Goal: Task Accomplishment & Management: Complete application form

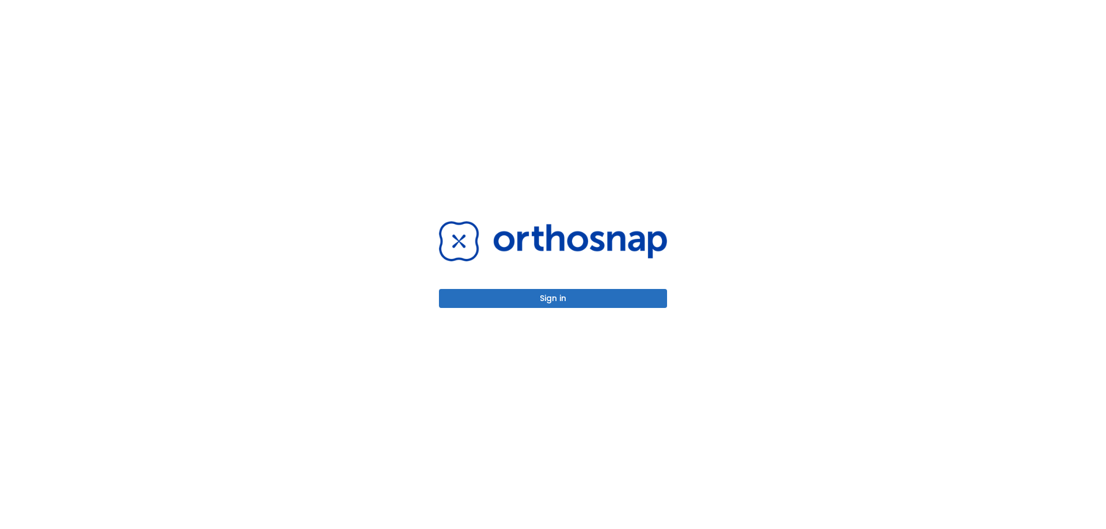
click at [553, 298] on button "Sign in" at bounding box center [553, 298] width 228 height 19
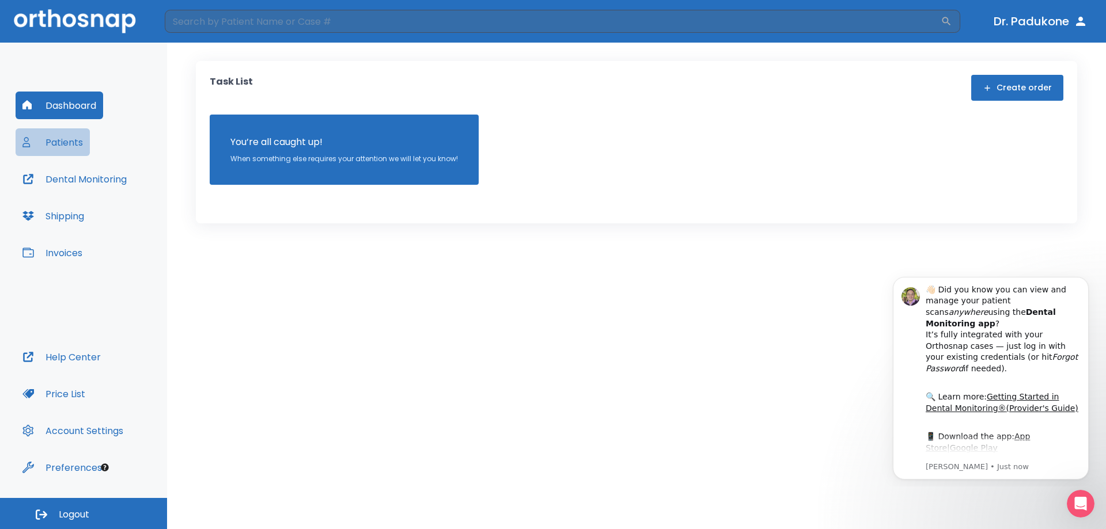
click at [68, 146] on button "Patients" at bounding box center [53, 142] width 74 height 28
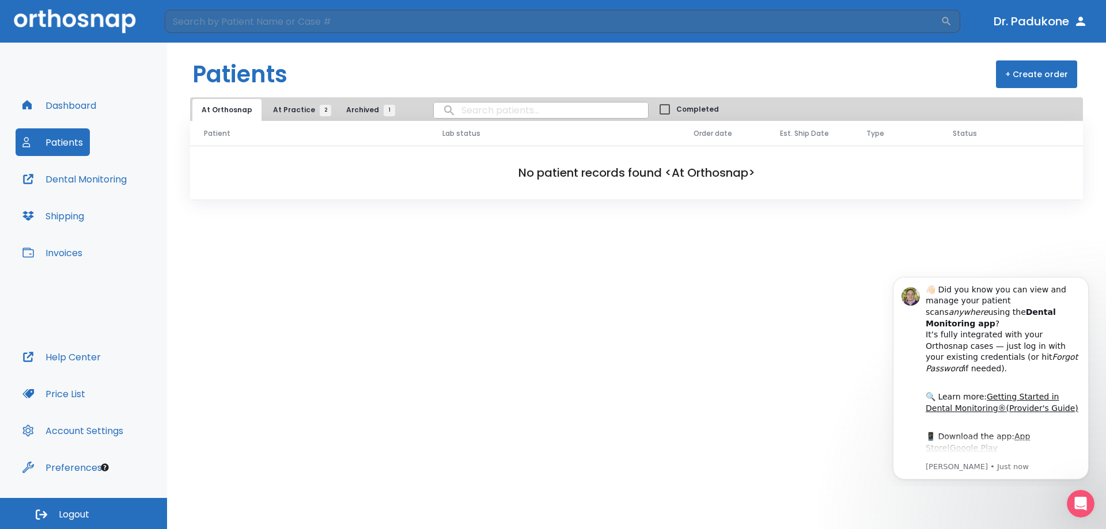
click at [287, 111] on span "At Practice 2" at bounding box center [299, 110] width 52 height 10
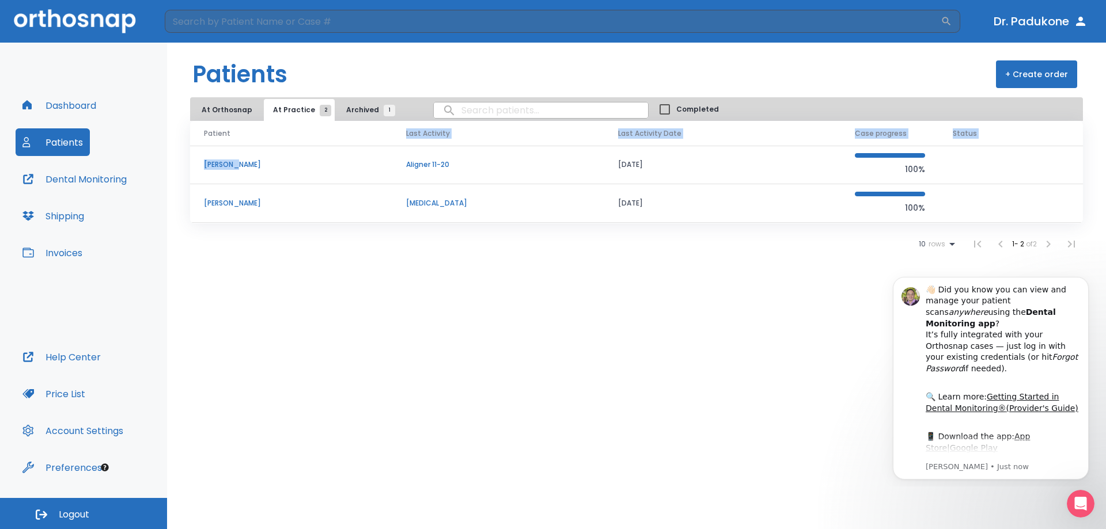
drag, startPoint x: 225, startPoint y: 161, endPoint x: 281, endPoint y: 120, distance: 69.2
click at [281, 120] on div "Patients + Create order At Orthosnap At Practice 2 Archived 1 Completed Patient…" at bounding box center [636, 286] width 939 height 487
drag, startPoint x: 330, startPoint y: 93, endPoint x: 346, endPoint y: 84, distance: 18.9
click at [344, 85] on div "Patients + Create order At Orthosnap At Practice 2 Archived 1 Completed Patient…" at bounding box center [636, 286] width 939 height 487
click at [350, 109] on span "Archived 1" at bounding box center [367, 110] width 43 height 10
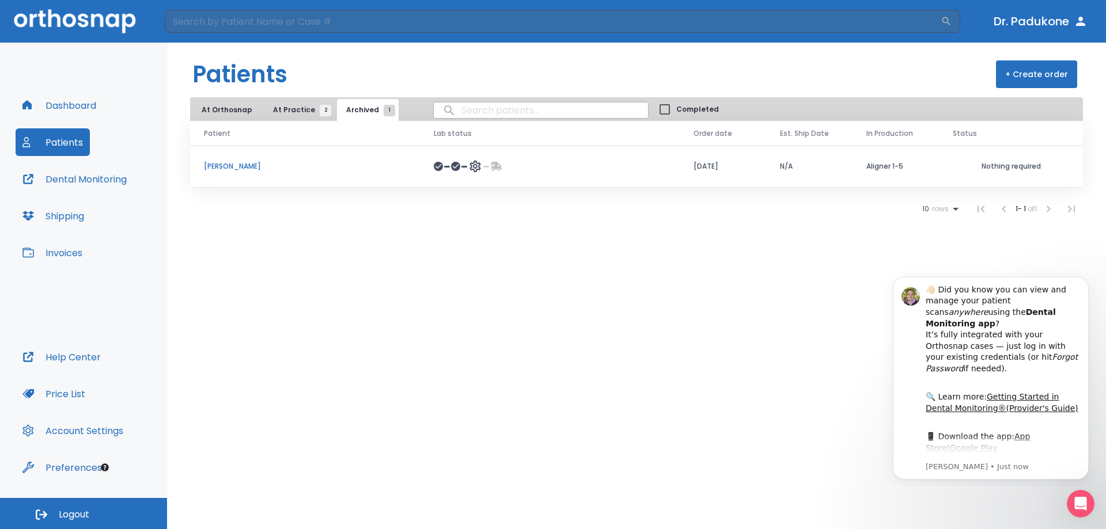
click at [291, 110] on span "At Practice 2" at bounding box center [299, 110] width 52 height 10
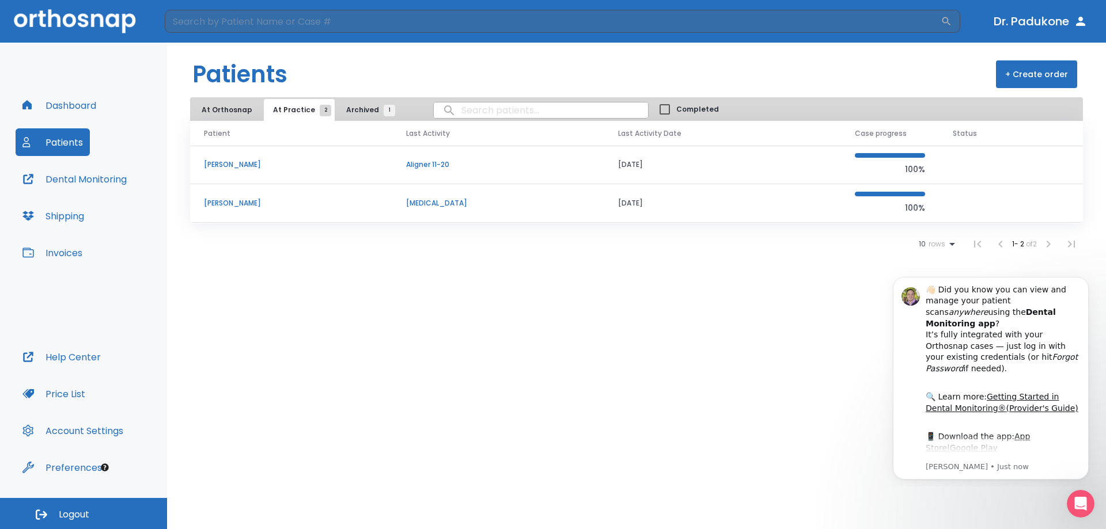
click at [216, 165] on p "[PERSON_NAME]" at bounding box center [291, 165] width 175 height 10
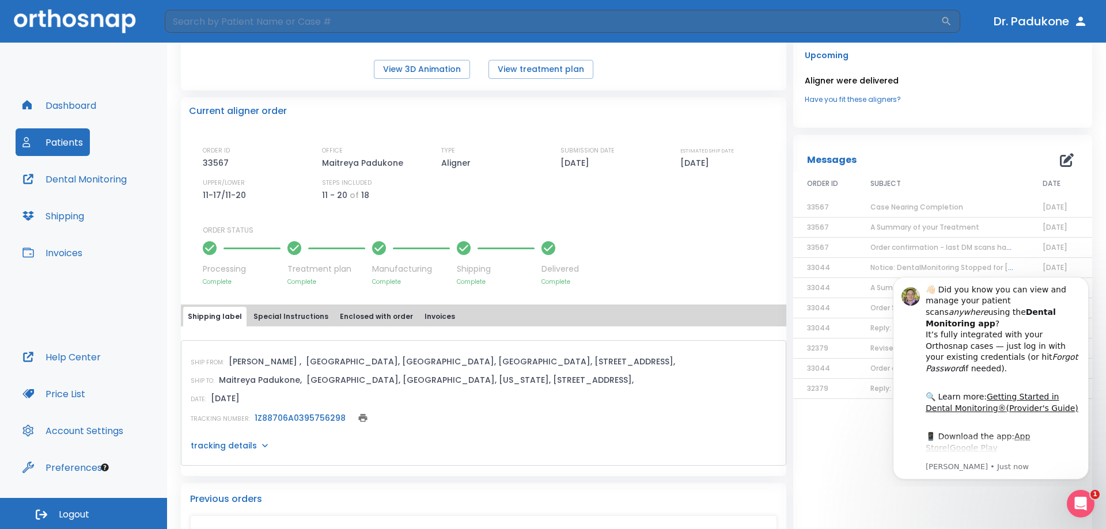
scroll to position [288, 0]
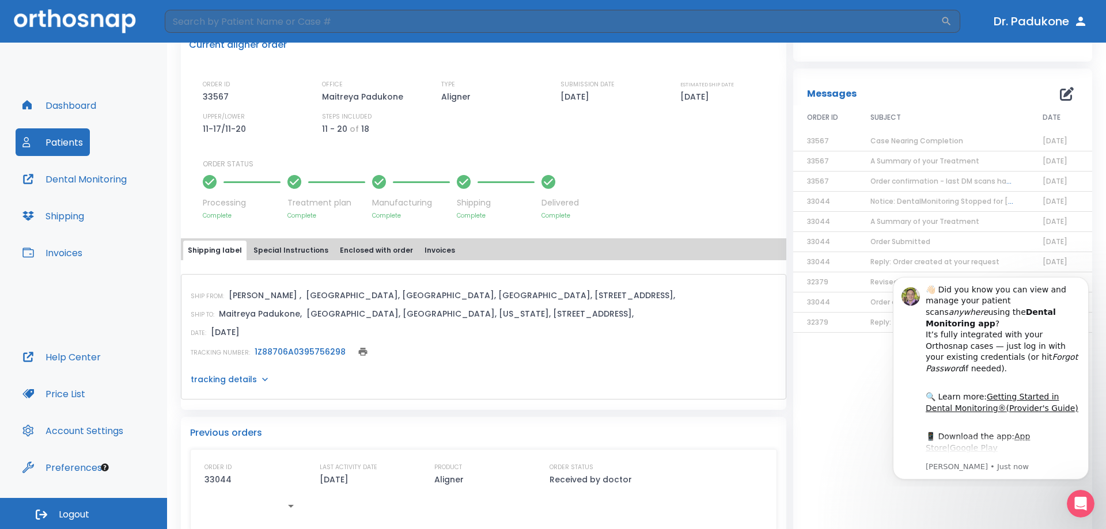
click at [270, 252] on button "Special Instructions" at bounding box center [291, 251] width 84 height 20
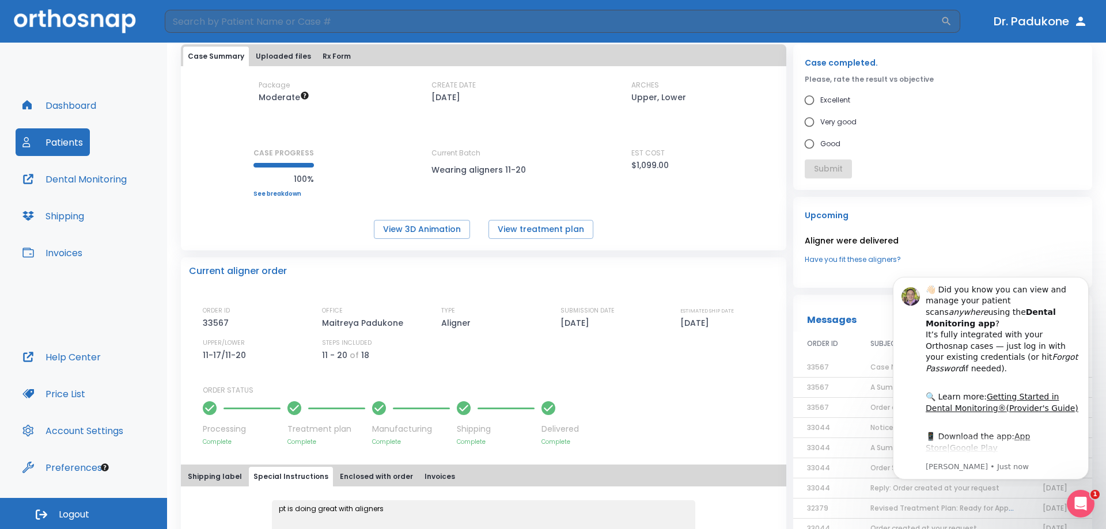
scroll to position [0, 0]
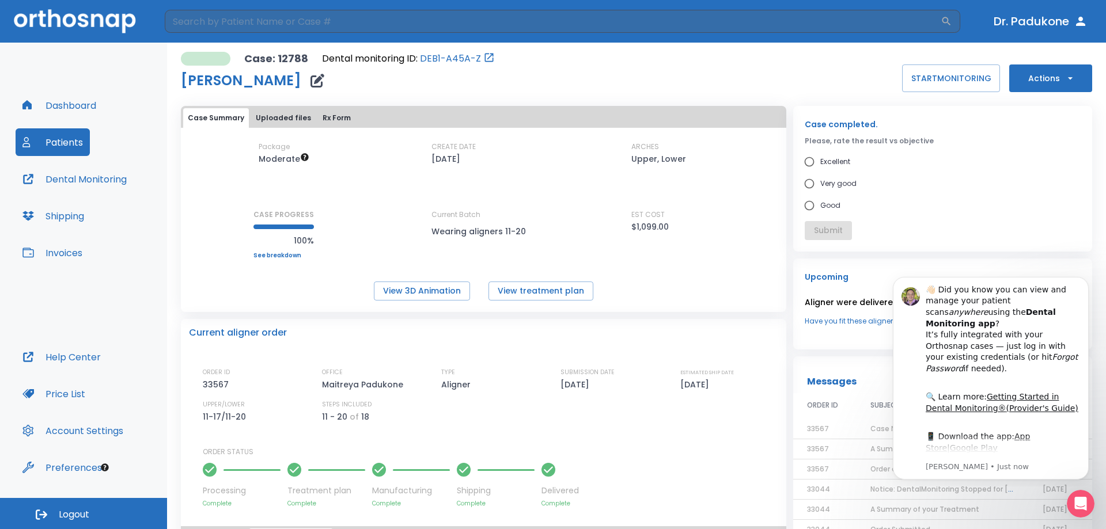
click at [1033, 82] on button "Actions" at bounding box center [1050, 79] width 83 height 28
click at [1022, 170] on p "Order Next Aligners" at bounding box center [1043, 169] width 65 height 10
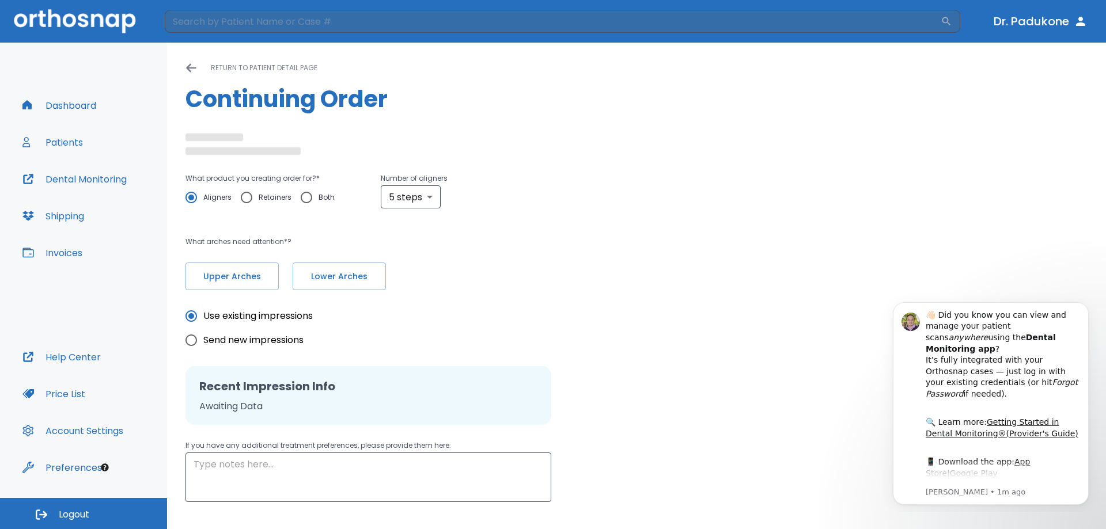
radio input "false"
radio input "true"
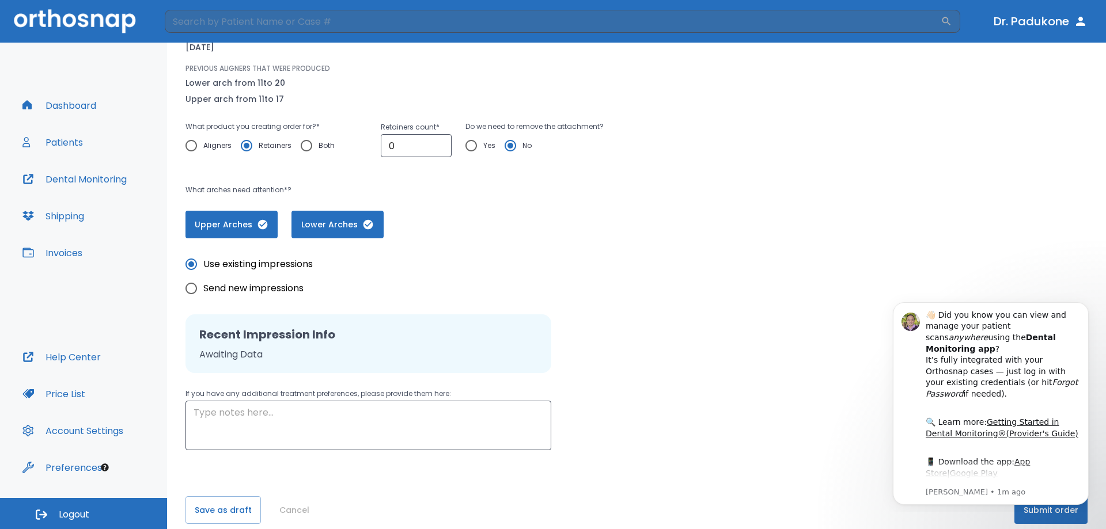
scroll to position [143, 0]
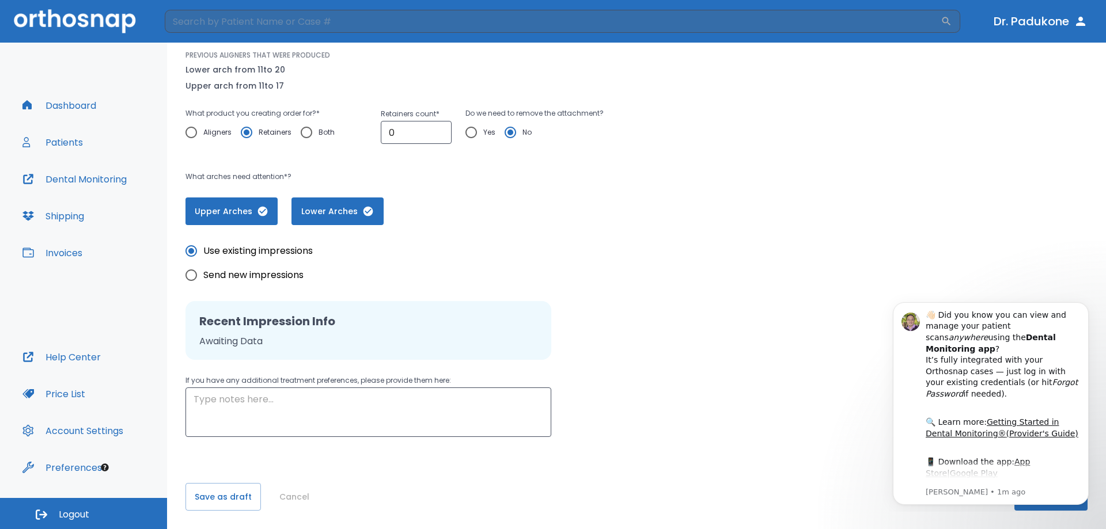
click at [193, 273] on input "Send new impressions" at bounding box center [191, 275] width 24 height 24
radio input "true"
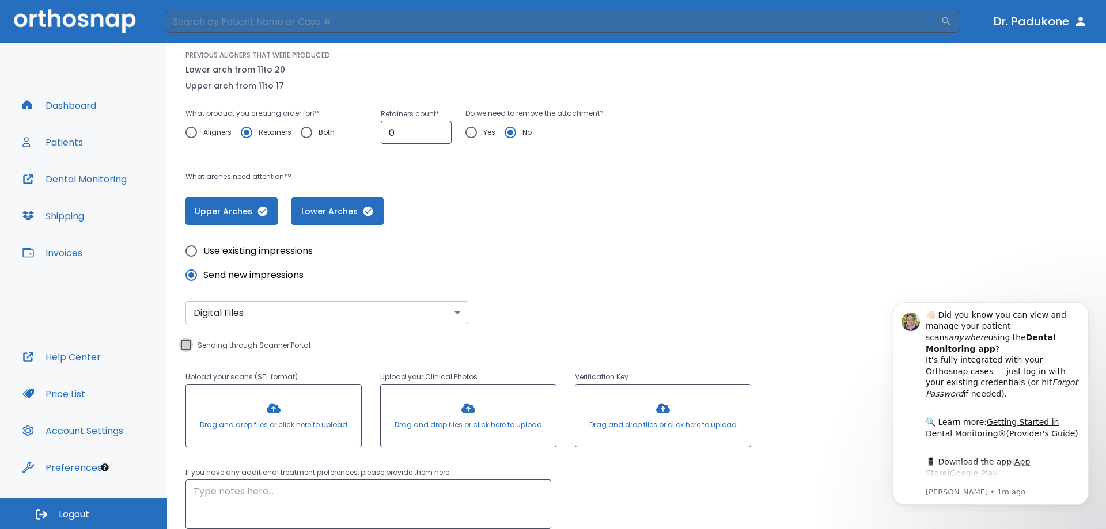
click at [184, 349] on input "Sending through Scanner Portal" at bounding box center [186, 345] width 14 height 14
checkbox input "true"
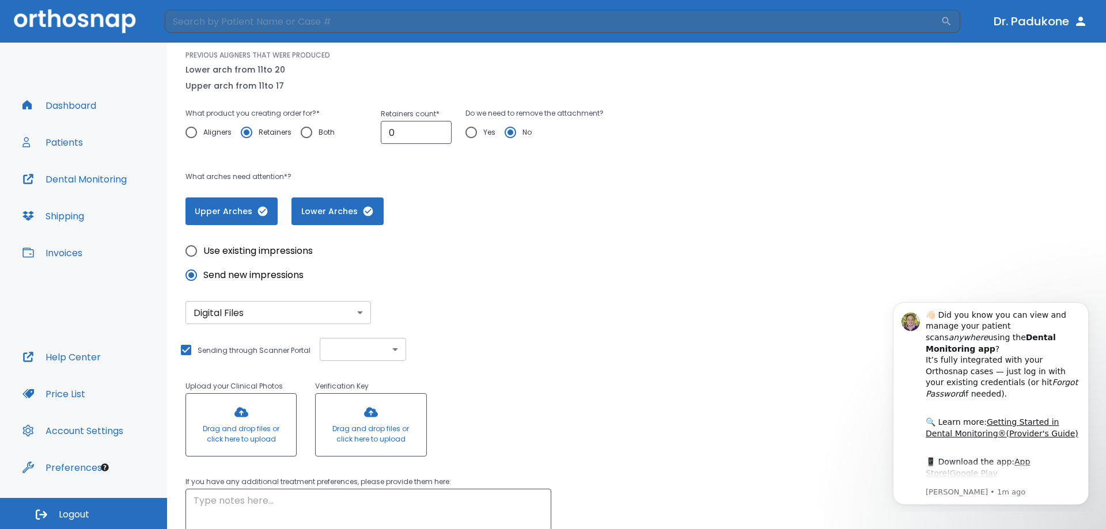
click at [357, 356] on body "​ Dr. Padukone Dashboard Patients Dental Monitoring Shipping Invoices Help Cent…" at bounding box center [553, 264] width 1106 height 529
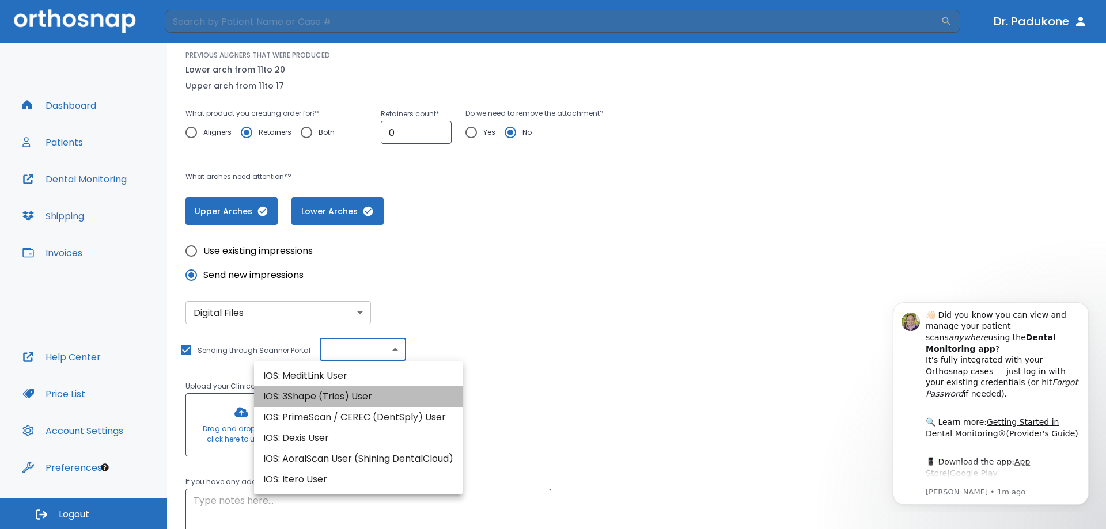
click at [335, 398] on li "IOS: 3Shape (Trios) User" at bounding box center [358, 397] width 209 height 21
type input "IOS: 3Shape (Trios) User"
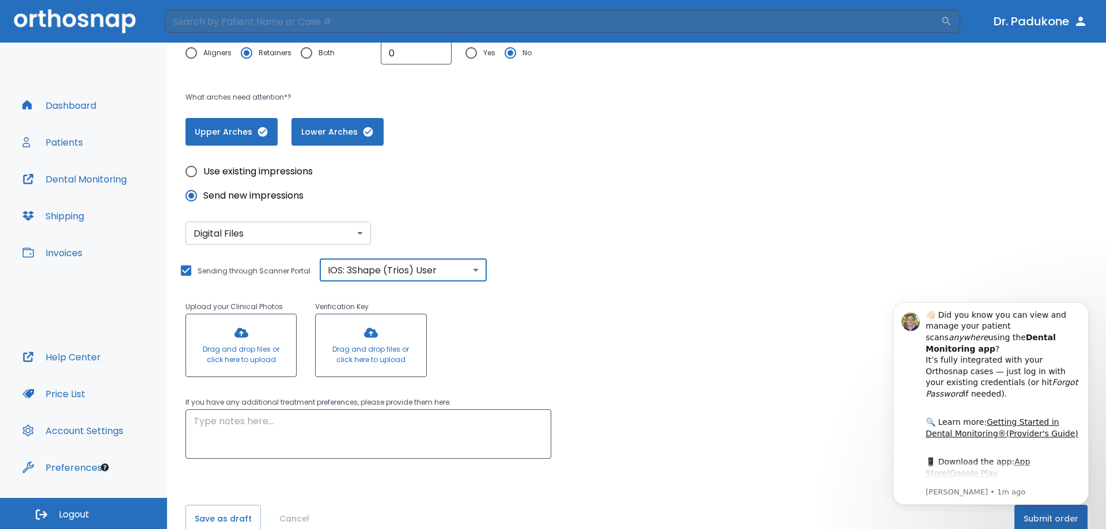
scroll to position [245, 0]
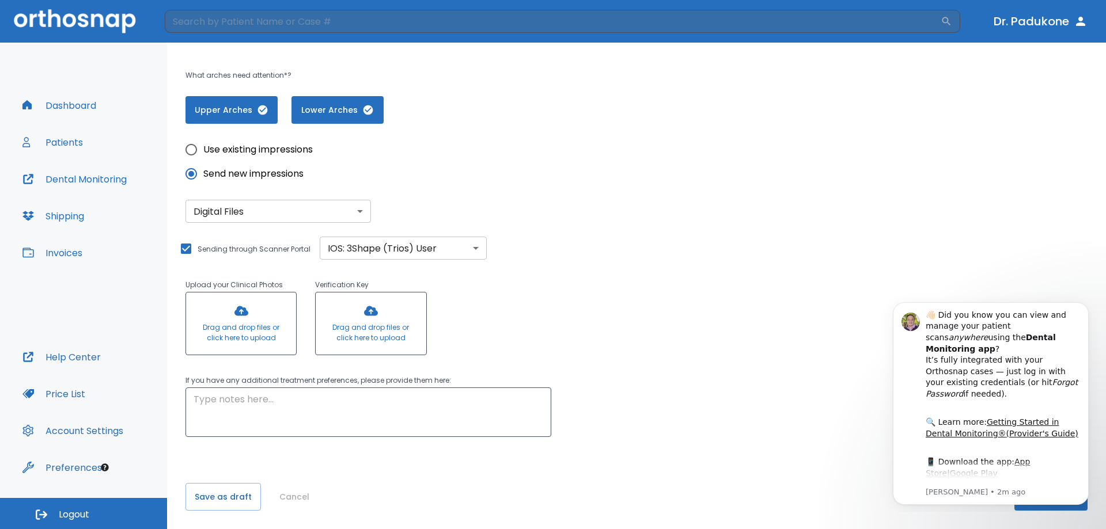
click at [246, 324] on div at bounding box center [241, 324] width 110 height 62
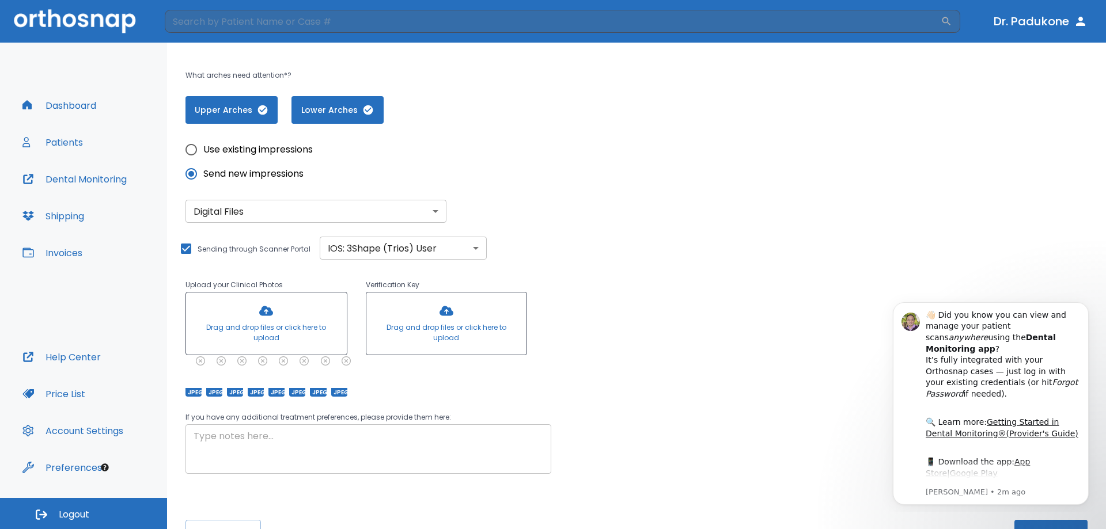
click at [247, 450] on textarea at bounding box center [369, 450] width 350 height 40
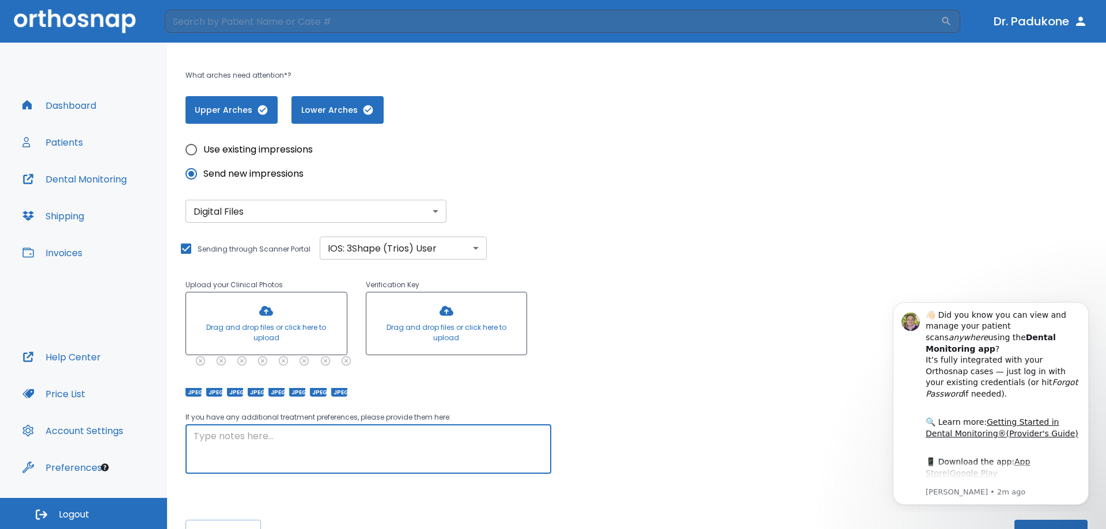
click at [285, 441] on textarea at bounding box center [369, 450] width 350 height 40
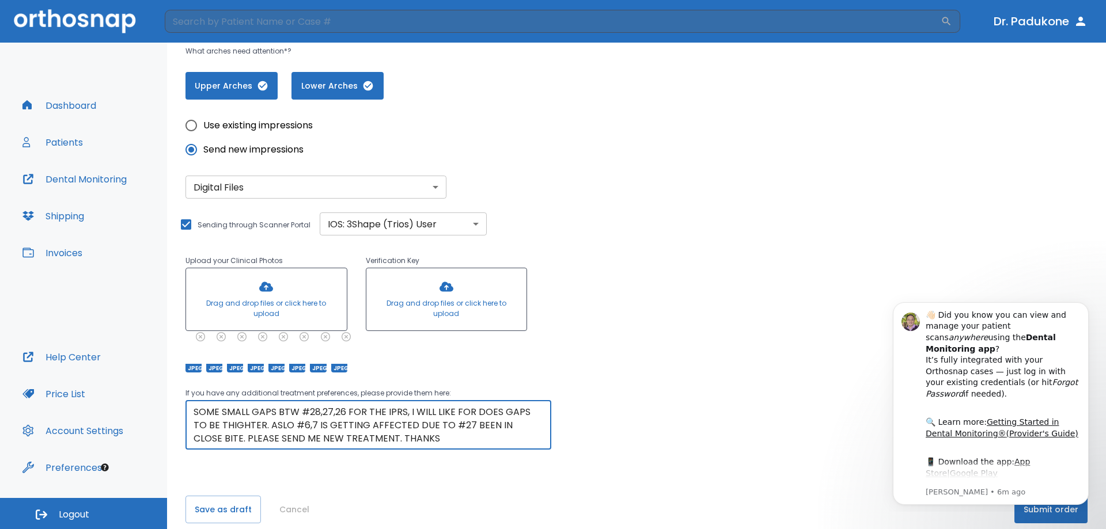
scroll to position [282, 0]
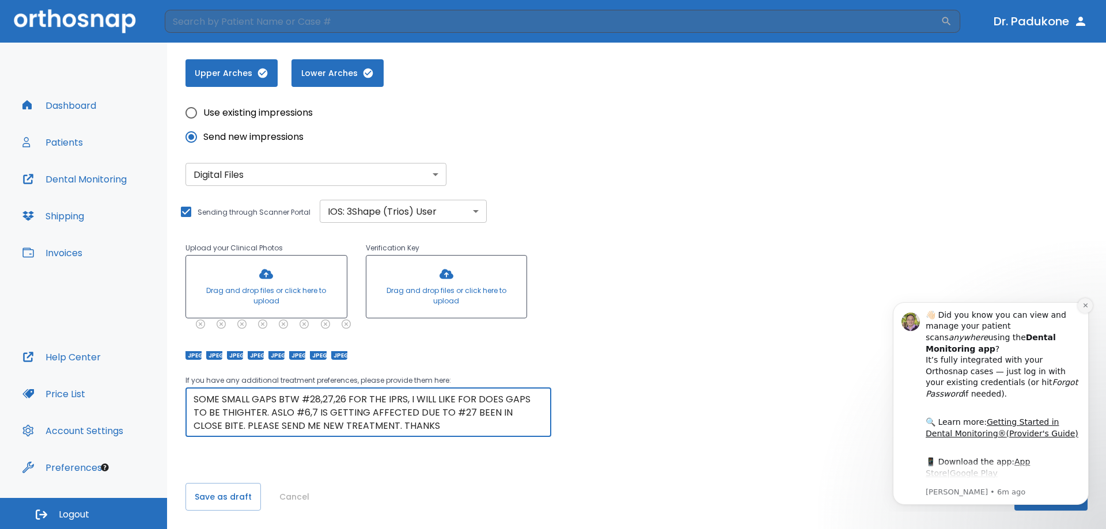
type textarea "PLEASE NOTE #27 IS MESIALY ROTATED AND NOT STRAIGHT. ALSO PT HAS SOME SMALL GAP…"
click at [1082, 306] on icon "Dismiss notification" at bounding box center [1085, 305] width 6 height 6
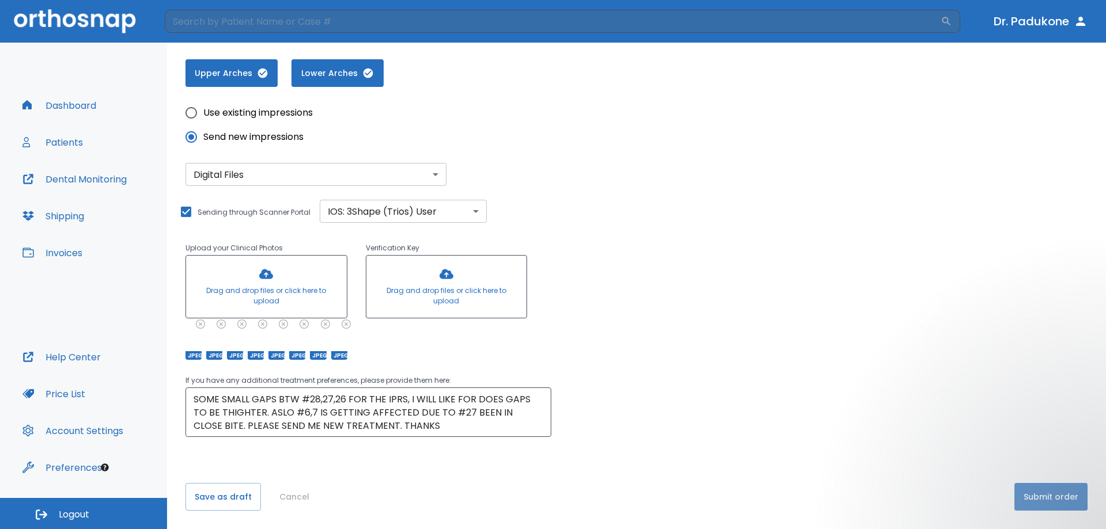
click at [1039, 494] on button "Submit order" at bounding box center [1050, 497] width 73 height 28
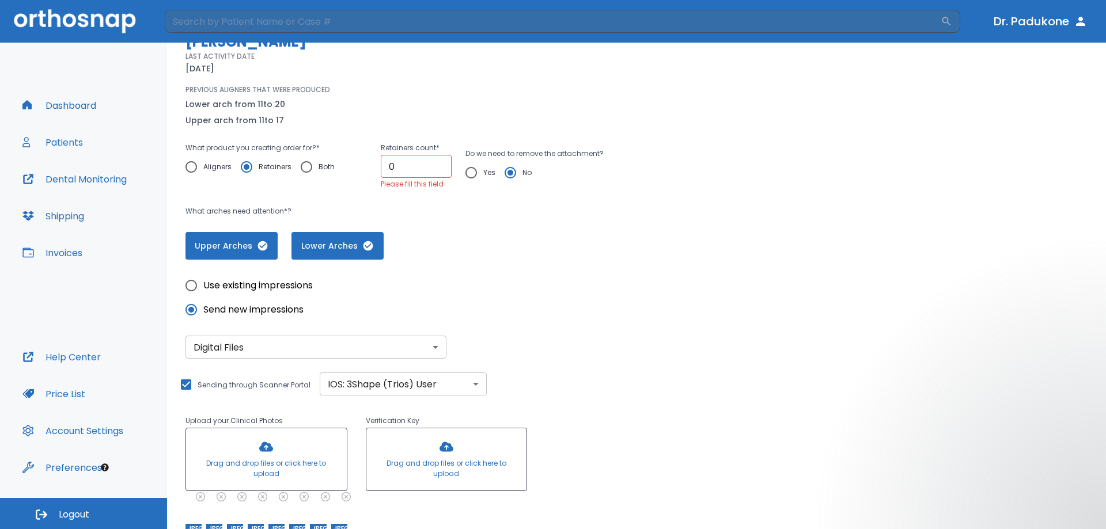
scroll to position [51, 0]
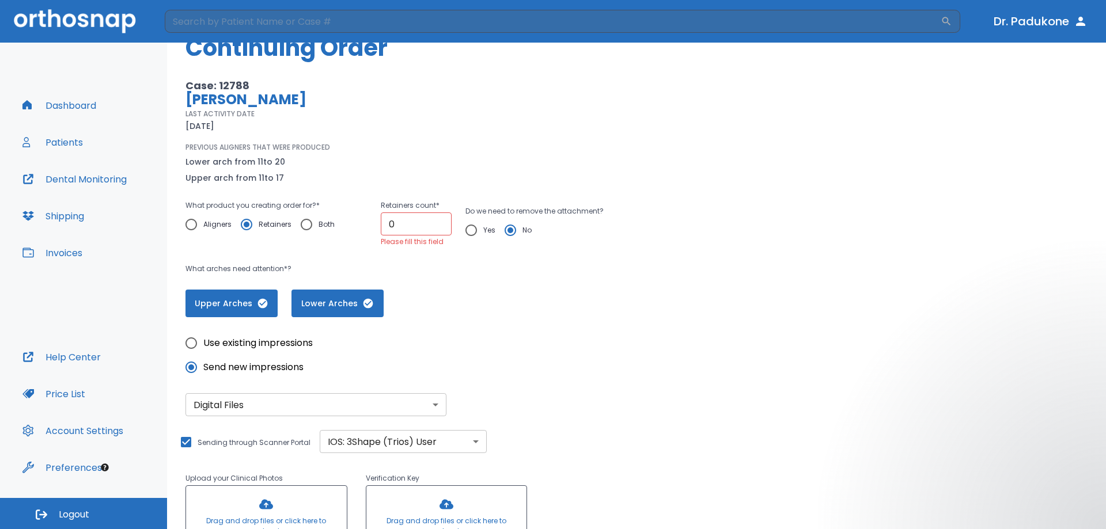
click at [423, 232] on input "0" at bounding box center [416, 224] width 71 height 23
click at [439, 222] on input "1" at bounding box center [416, 224] width 71 height 23
click at [439, 222] on input "2" at bounding box center [416, 224] width 71 height 23
click at [437, 223] on input "6" at bounding box center [416, 224] width 71 height 23
click at [437, 223] on input "7" at bounding box center [416, 224] width 71 height 23
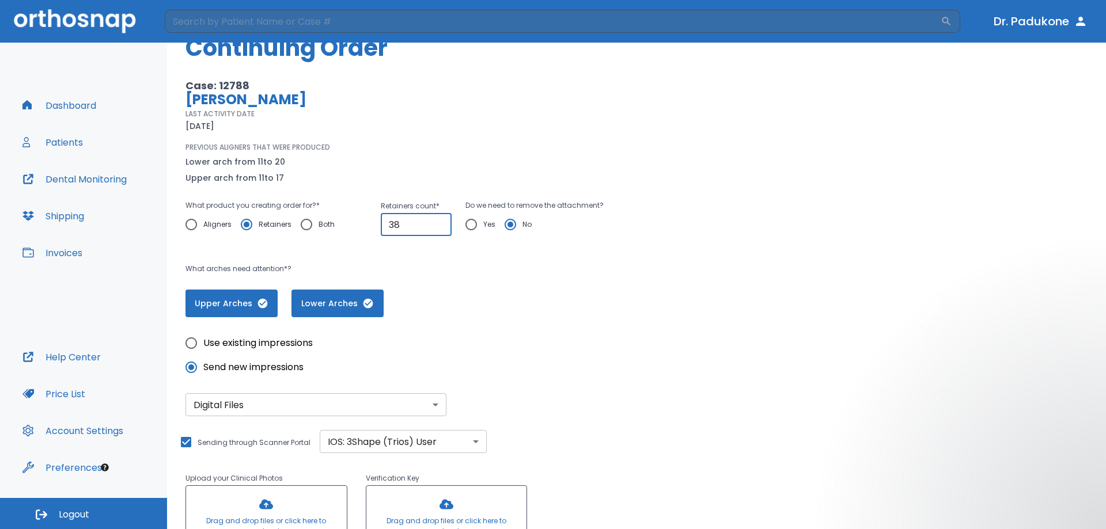
click at [437, 223] on input "39" at bounding box center [416, 224] width 71 height 23
click at [437, 226] on input "29" at bounding box center [416, 224] width 71 height 23
click at [437, 226] on input "28" at bounding box center [416, 224] width 71 height 23
click at [438, 225] on input "14" at bounding box center [416, 224] width 71 height 23
click at [438, 225] on input "13" at bounding box center [416, 224] width 71 height 23
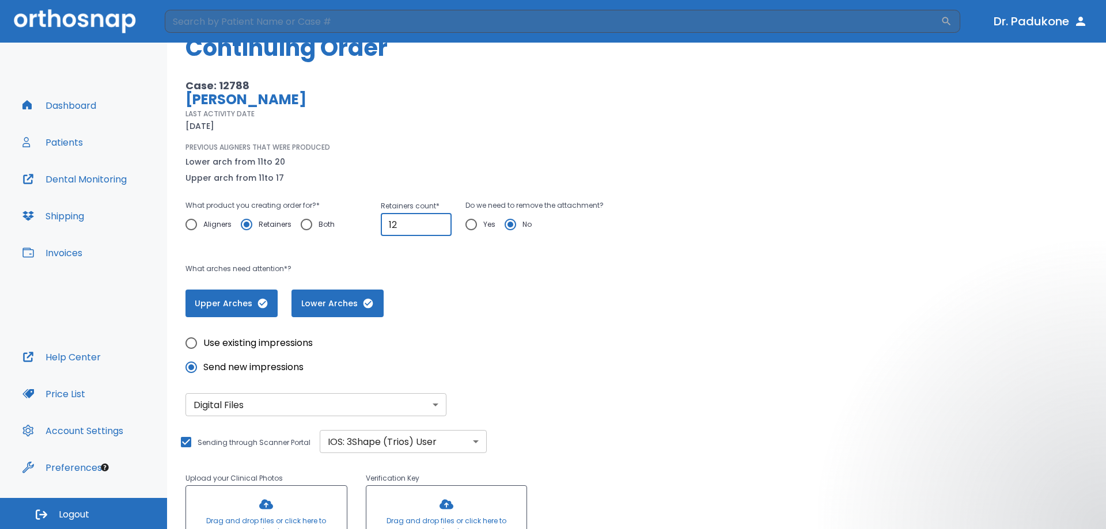
click at [438, 225] on input "12" at bounding box center [416, 224] width 71 height 23
click at [438, 225] on input "11" at bounding box center [416, 224] width 71 height 23
click at [438, 225] on input "10" at bounding box center [416, 224] width 71 height 23
click at [438, 225] on input "9" at bounding box center [416, 224] width 71 height 23
type input "0"
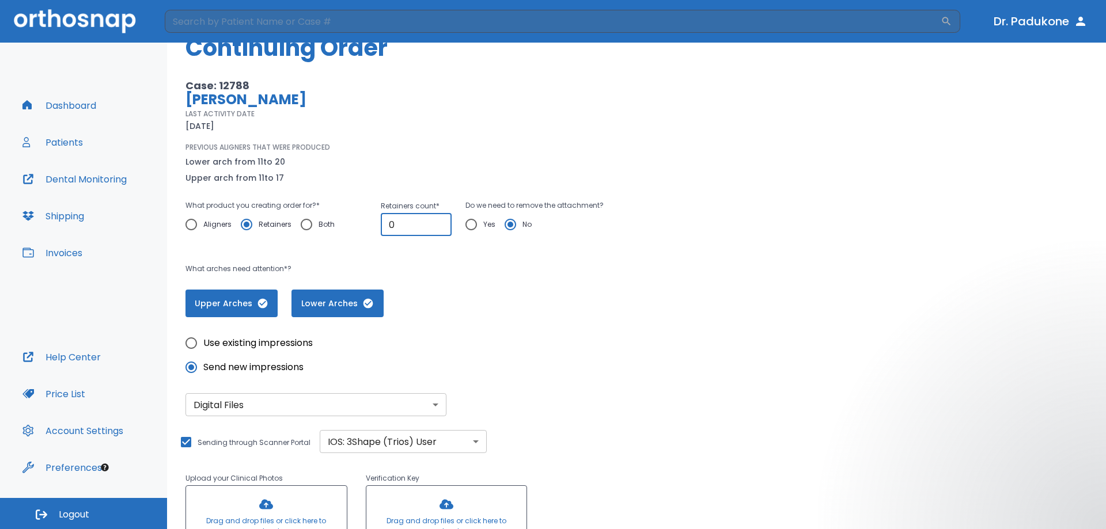
click at [438, 225] on input "0" at bounding box center [416, 224] width 71 height 23
click at [189, 228] on input "Aligners" at bounding box center [191, 225] width 24 height 24
radio input "true"
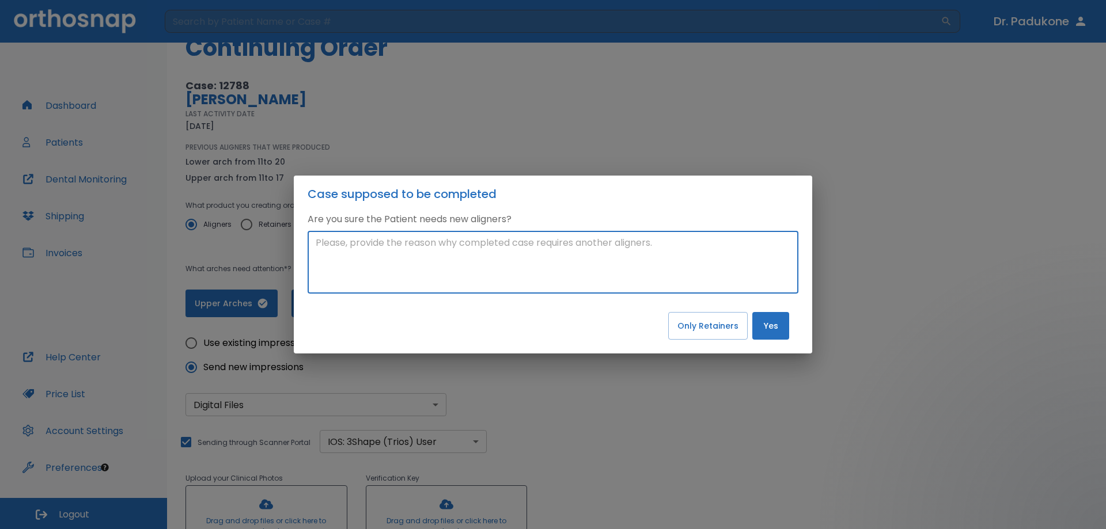
click at [387, 248] on textarea at bounding box center [553, 262] width 475 height 53
click at [758, 324] on button "Yes" at bounding box center [770, 326] width 37 height 28
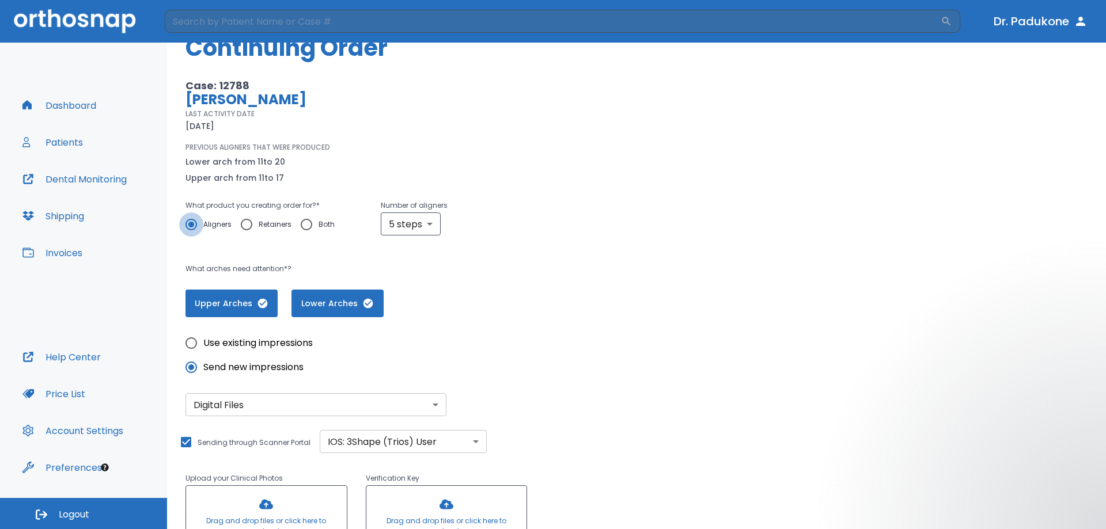
click at [188, 225] on input "Aligners" at bounding box center [191, 225] width 24 height 24
click at [429, 223] on body "​ Dr. Padukone Dashboard Patients Dental Monitoring Shipping Invoices Help Cent…" at bounding box center [553, 264] width 1106 height 529
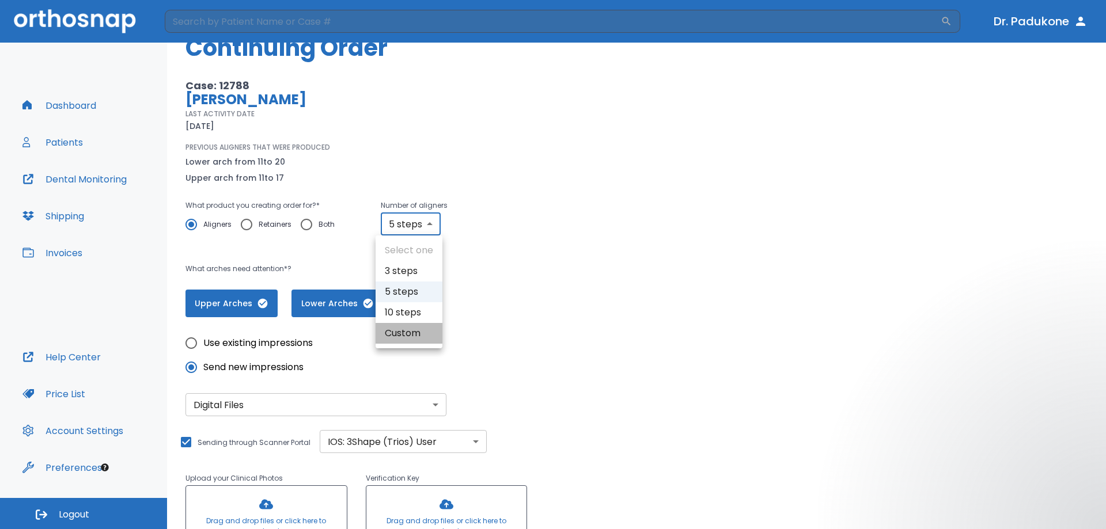
click at [412, 335] on li "Custom" at bounding box center [409, 333] width 67 height 21
click at [430, 219] on body "​ Dr. Padukone Dashboard Patients Dental Monitoring Shipping Invoices Help Cent…" at bounding box center [553, 264] width 1106 height 529
click at [412, 291] on li "5 steps" at bounding box center [410, 292] width 67 height 21
type input "5"
click at [306, 229] on input "Both" at bounding box center [306, 225] width 24 height 24
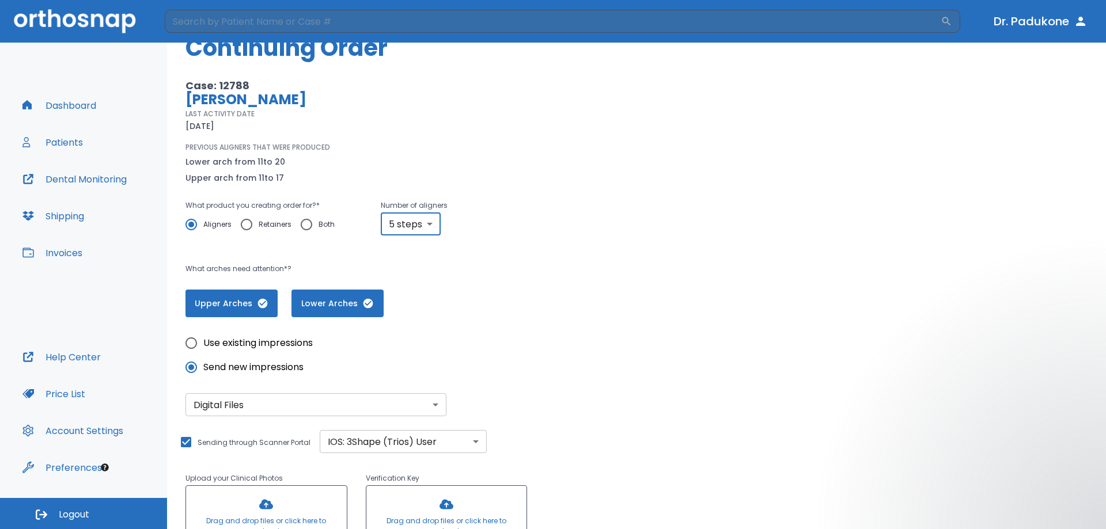
radio input "true"
click at [193, 222] on input "Aligners" at bounding box center [191, 225] width 24 height 24
radio input "true"
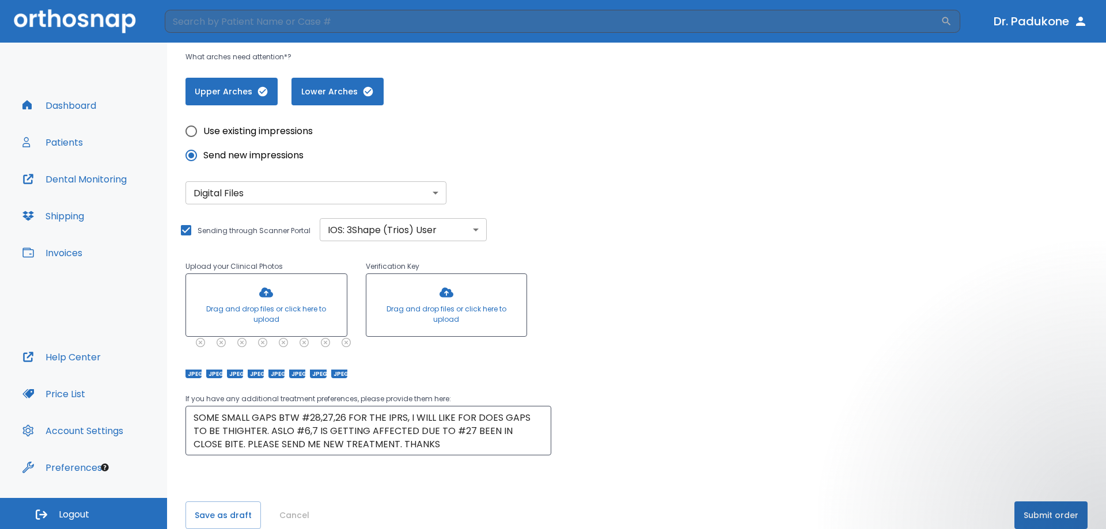
scroll to position [282, 0]
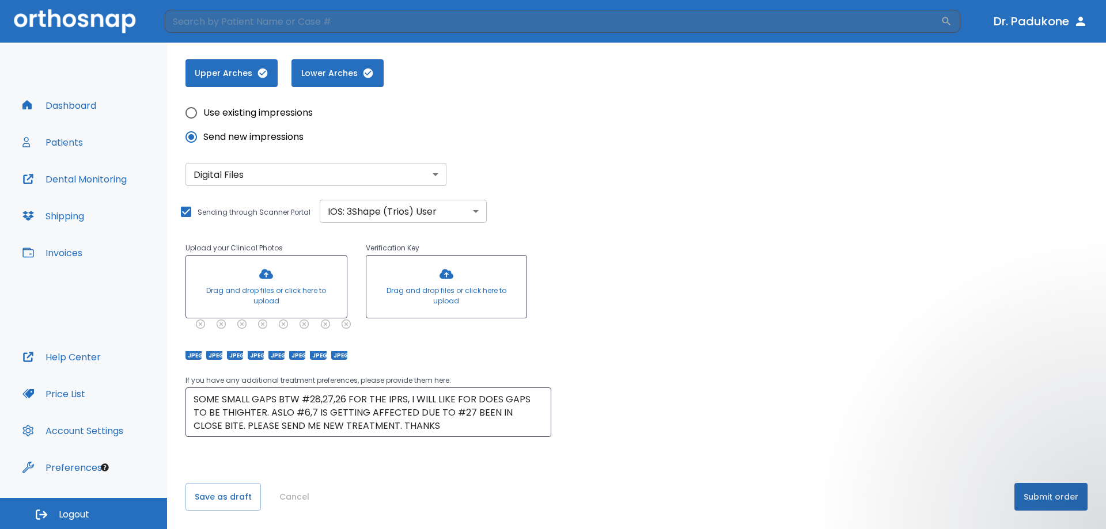
click at [1042, 498] on button "Submit order" at bounding box center [1050, 497] width 73 height 28
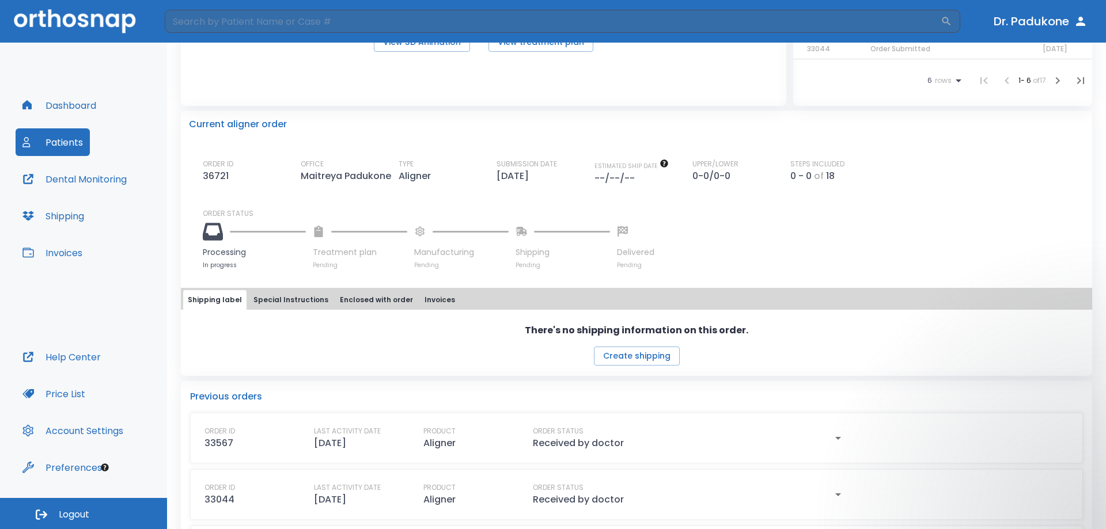
scroll to position [173, 0]
